Goal: Transaction & Acquisition: Purchase product/service

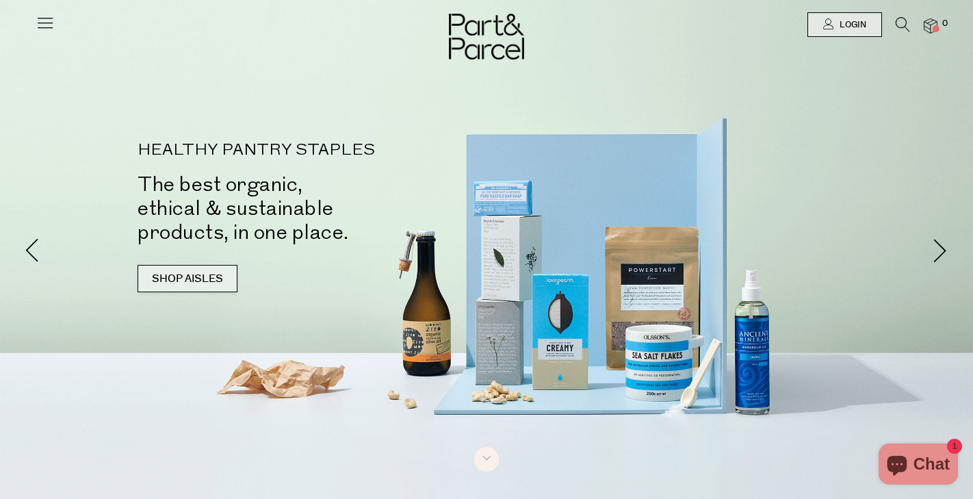
click at [205, 290] on link "SHOP AISLES" at bounding box center [188, 278] width 100 height 27
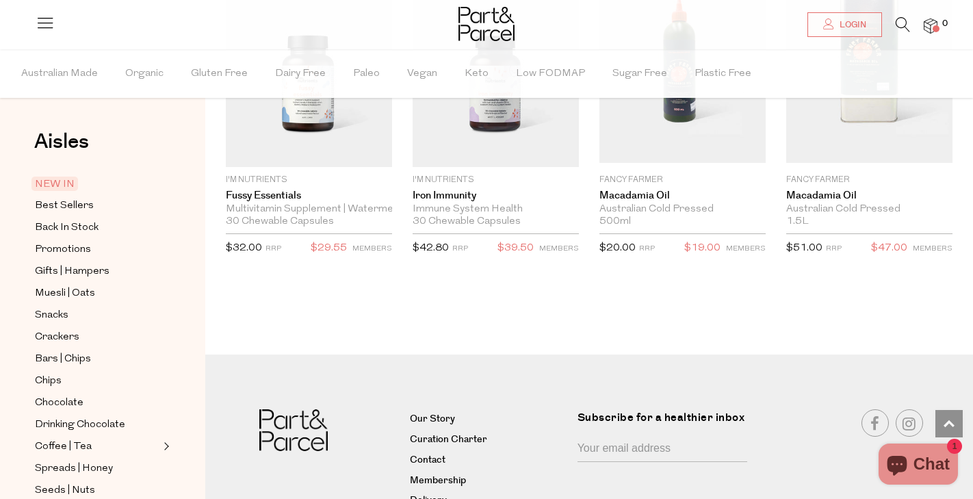
scroll to position [2496, 0]
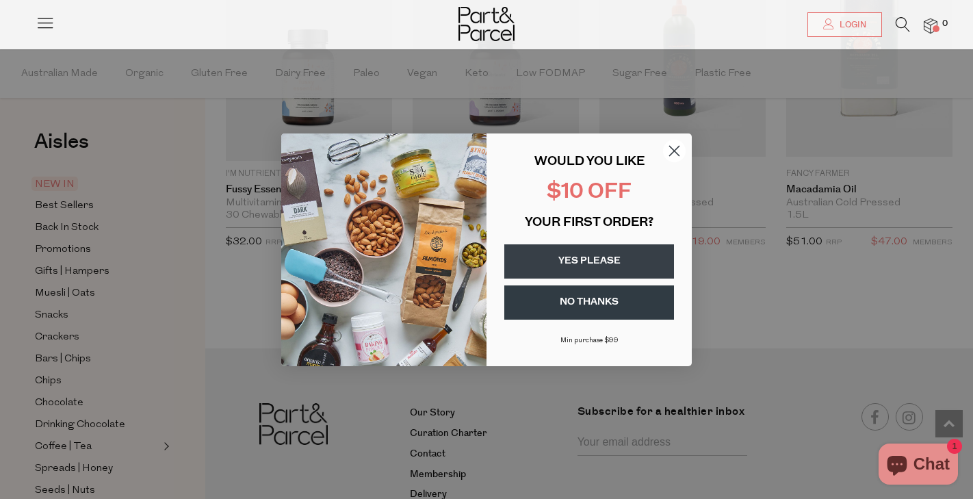
click at [680, 156] on circle "Close dialog" at bounding box center [674, 150] width 23 height 23
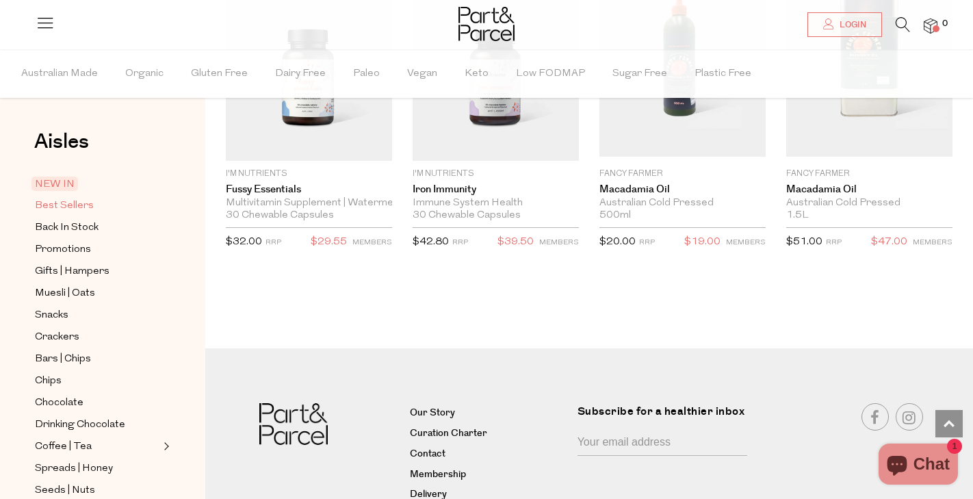
click at [81, 201] on span "Best Sellers" at bounding box center [64, 206] width 59 height 16
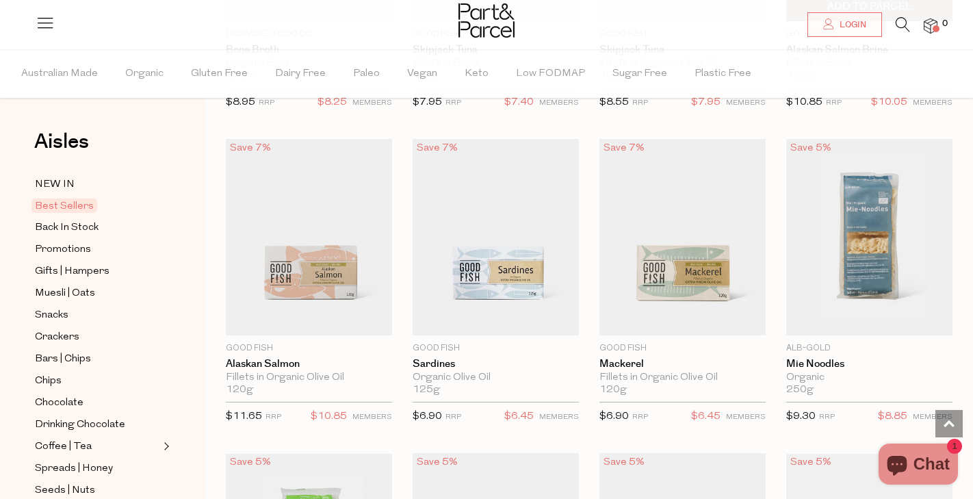
scroll to position [1319, 0]
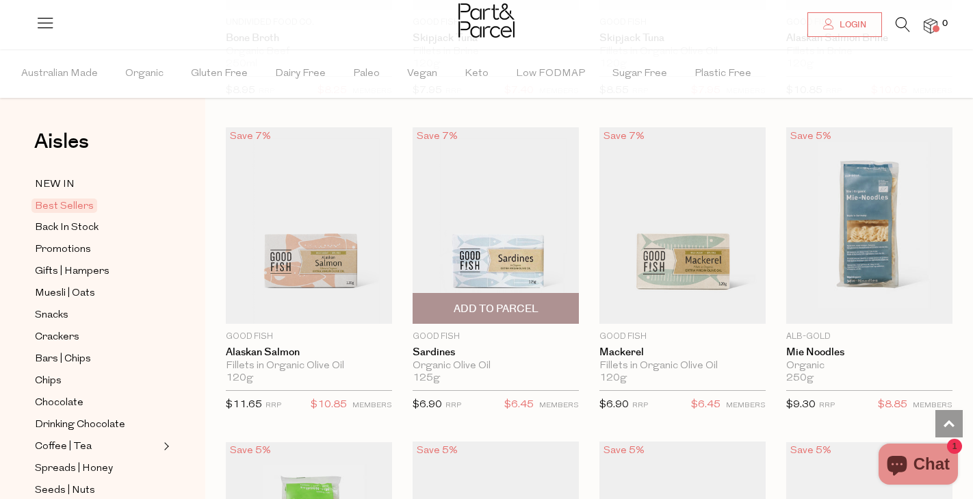
click at [512, 305] on span "Add To Parcel" at bounding box center [496, 309] width 85 height 14
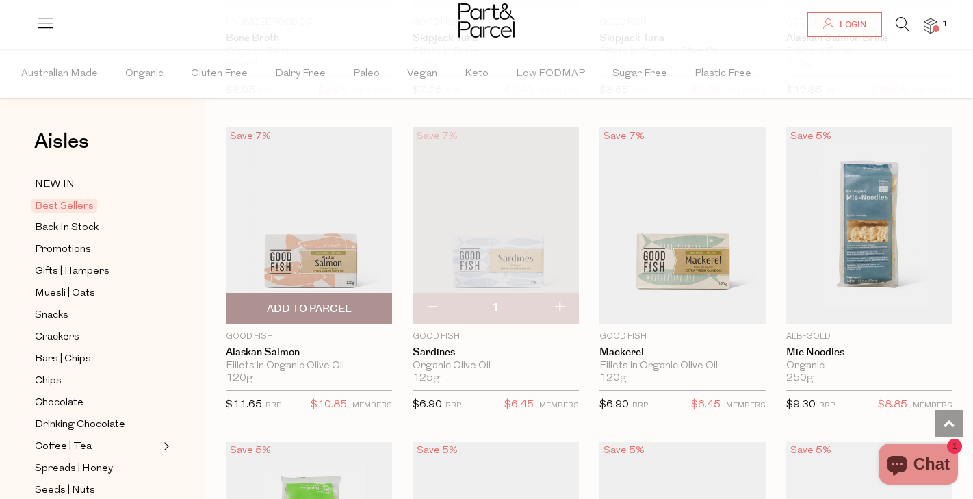
click at [351, 304] on span "Add To Parcel" at bounding box center [309, 309] width 85 height 14
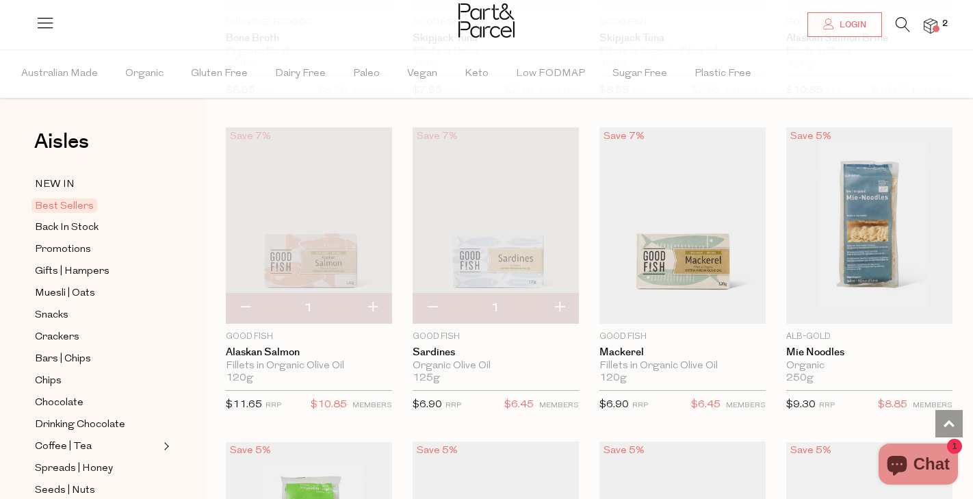
click at [374, 302] on button "button" at bounding box center [372, 308] width 39 height 30
type input "2"
click at [371, 307] on button "button" at bounding box center [372, 308] width 39 height 30
type input "3"
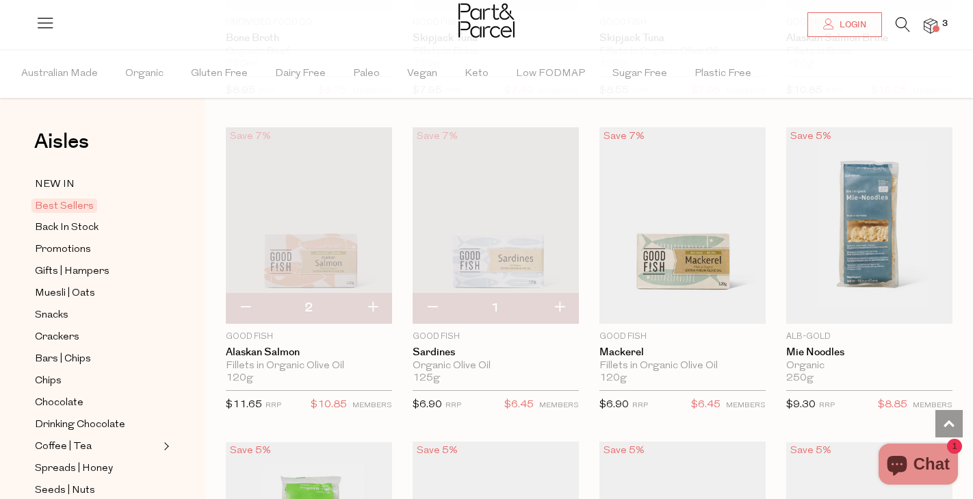
type input "3"
click at [372, 307] on button "button" at bounding box center [372, 308] width 39 height 30
type input "4"
click at [556, 301] on button "button" at bounding box center [559, 308] width 39 height 30
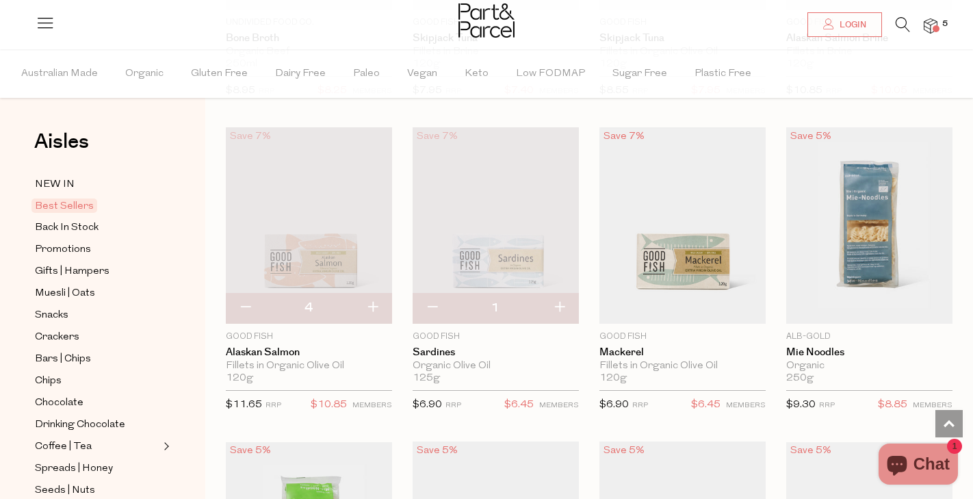
type input "2"
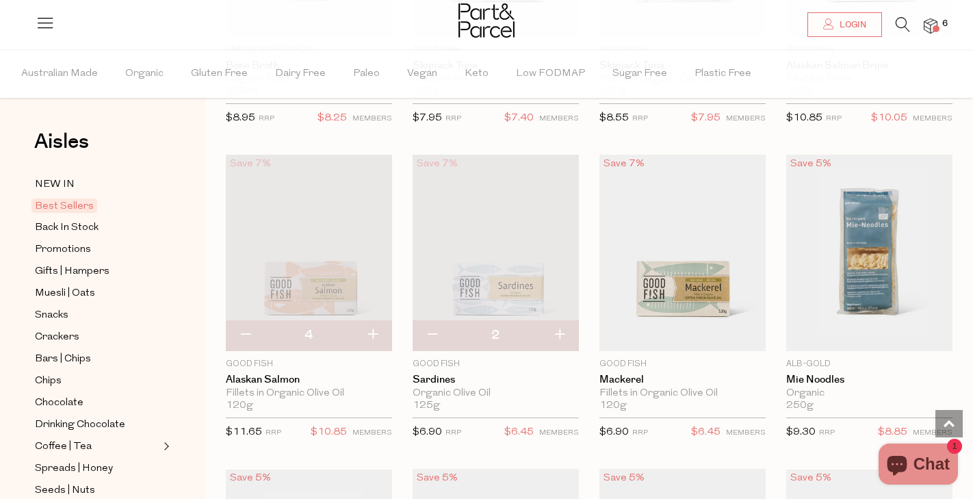
scroll to position [1290, 0]
click at [554, 339] on button "button" at bounding box center [559, 337] width 39 height 30
type input "3"
click at [559, 337] on button "button" at bounding box center [559, 337] width 39 height 30
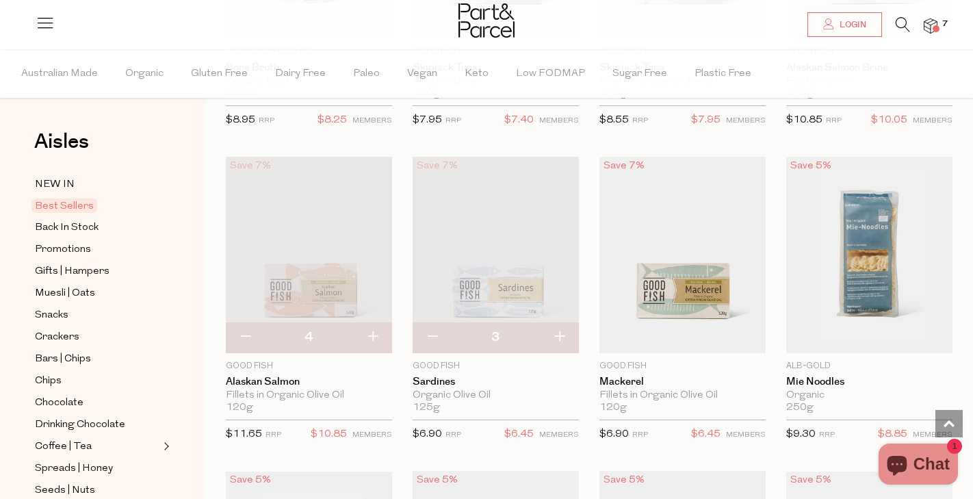
type input "4"
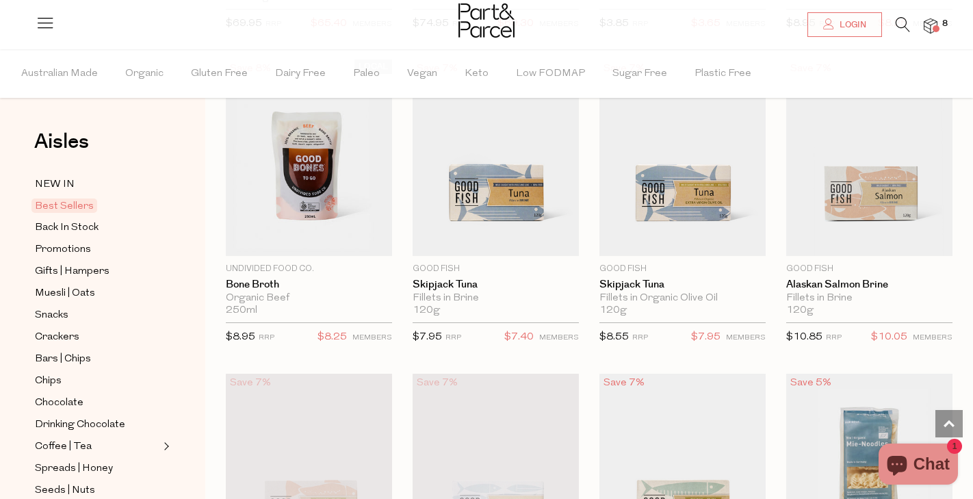
scroll to position [1073, 0]
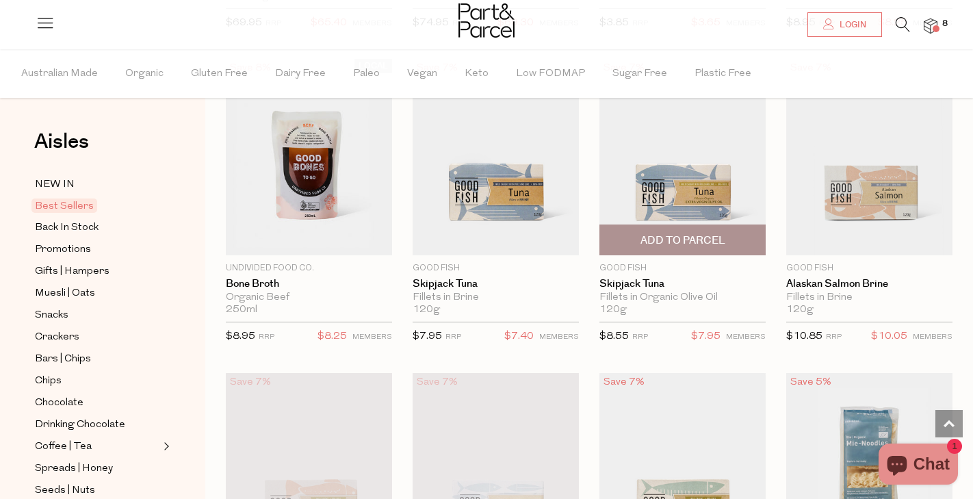
click at [674, 236] on span "Add To Parcel" at bounding box center [683, 240] width 85 height 14
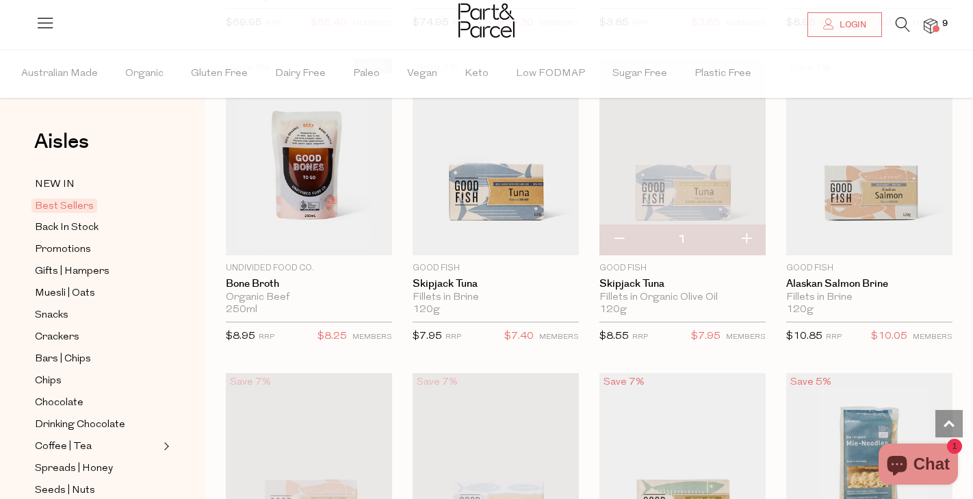
click at [746, 235] on button "button" at bounding box center [746, 240] width 39 height 30
type input "2"
click at [746, 235] on button "button" at bounding box center [746, 240] width 39 height 30
type input "3"
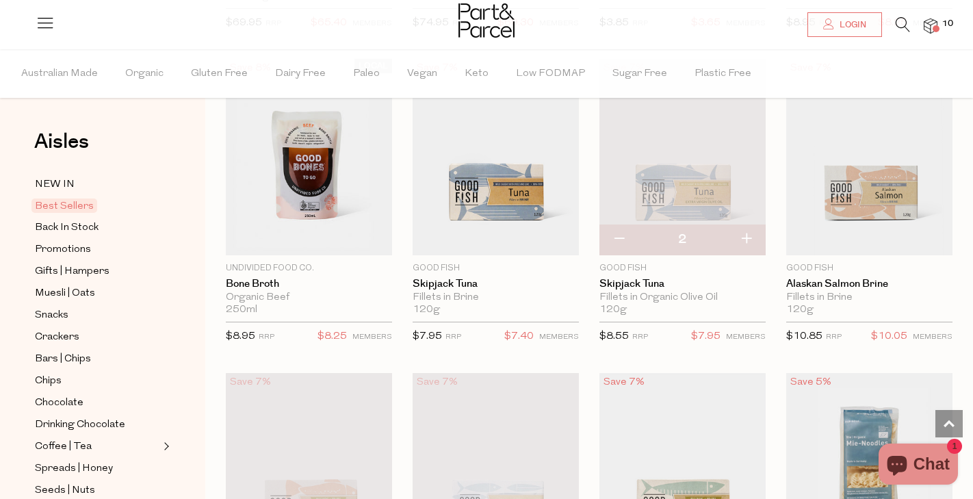
type input "3"
click at [745, 235] on button "button" at bounding box center [746, 240] width 39 height 30
type input "4"
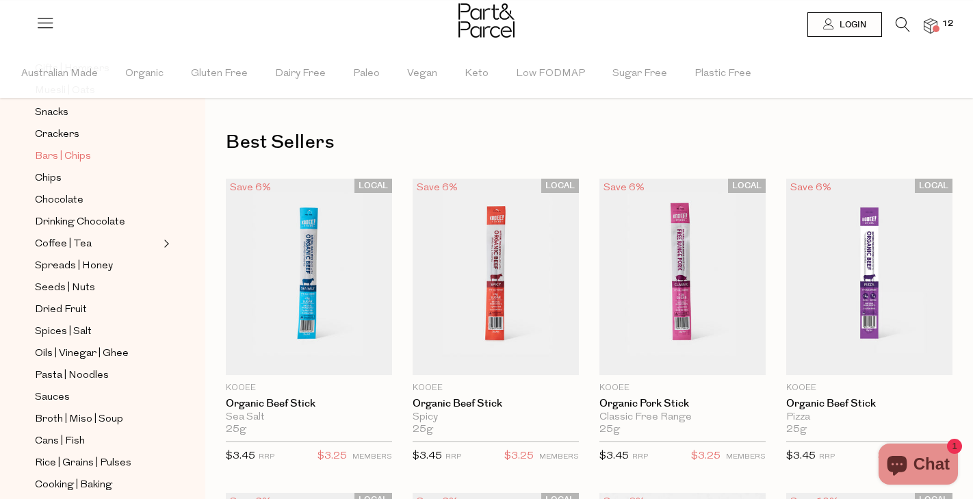
scroll to position [219, 0]
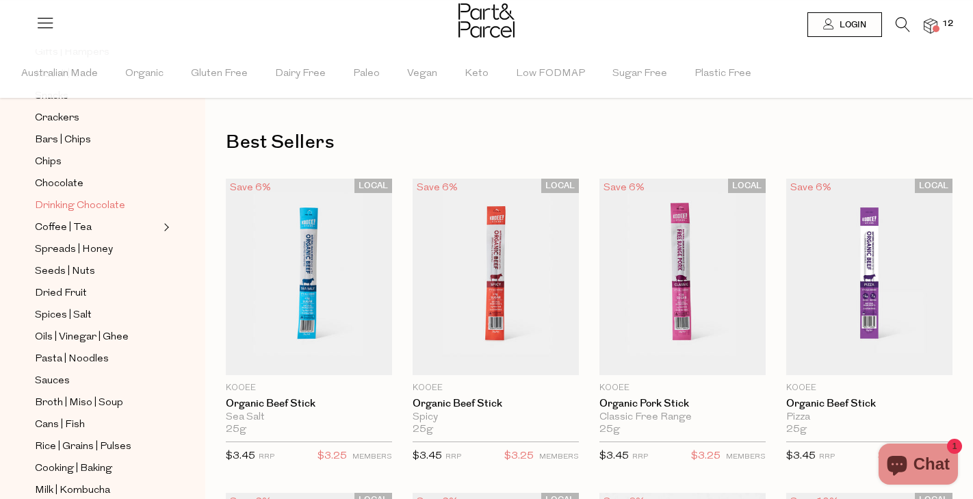
click at [81, 205] on span "Drinking Chocolate" at bounding box center [80, 206] width 90 height 16
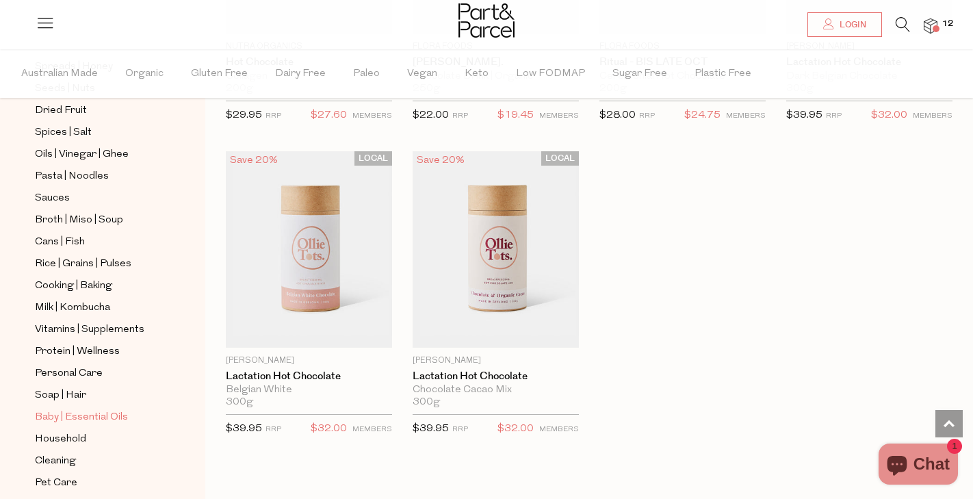
scroll to position [398, 0]
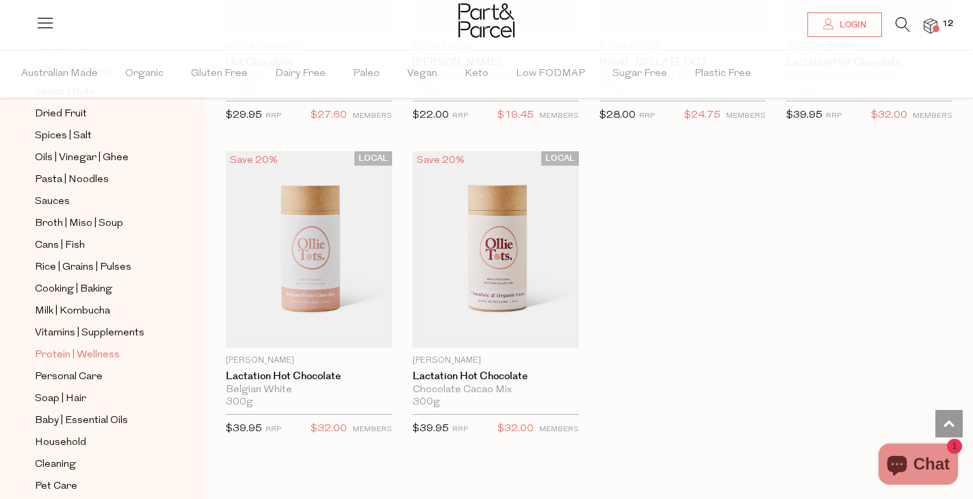
click at [66, 357] on span "Protein | Wellness" at bounding box center [77, 355] width 85 height 16
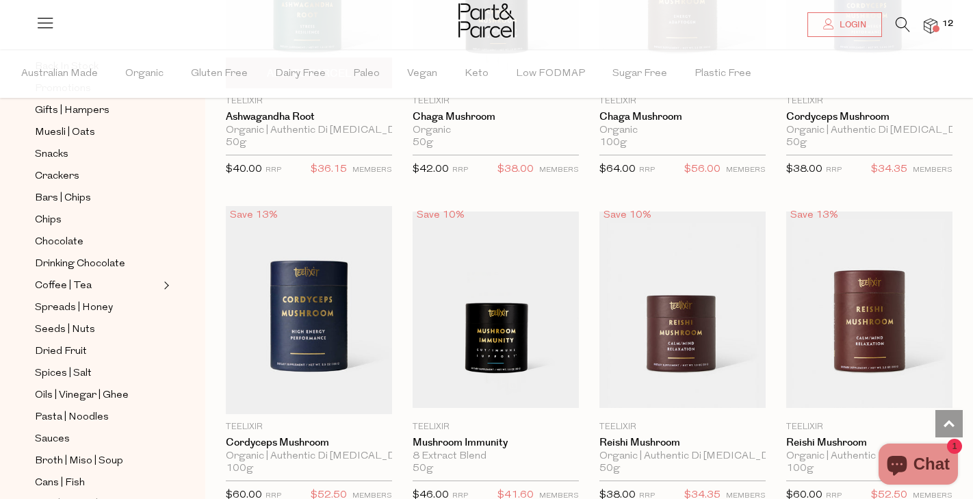
scroll to position [3428, 0]
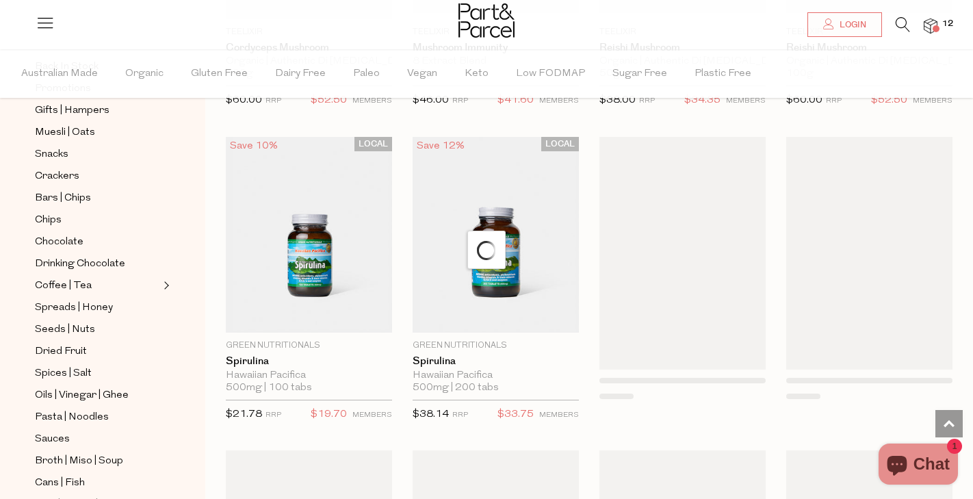
scroll to position [3823, 0]
